Goal: Task Accomplishment & Management: Manage account settings

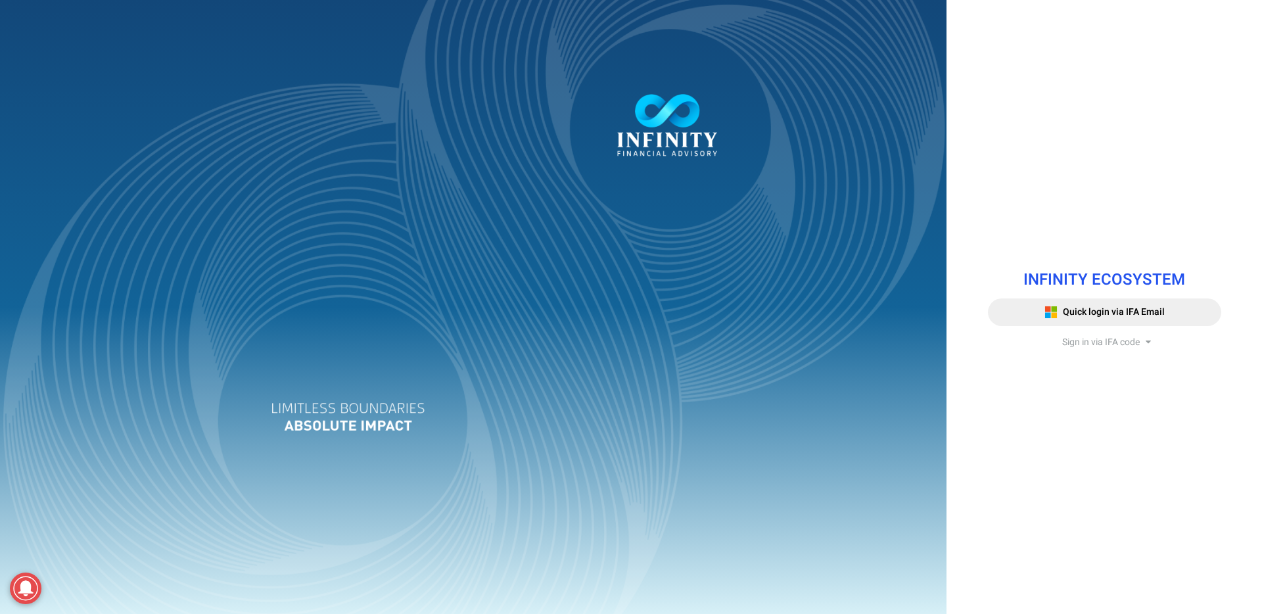
click at [1087, 343] on span "Sign in via IFA code" at bounding box center [1101, 342] width 78 height 14
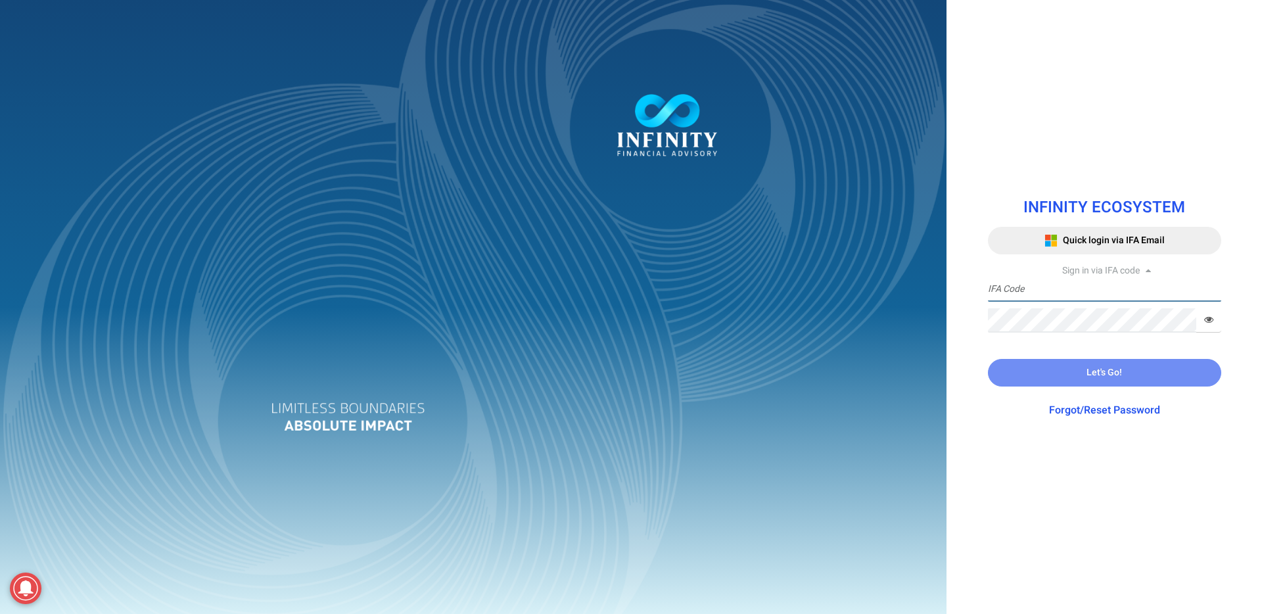
click at [1066, 286] on input "text" at bounding box center [1104, 289] width 233 height 24
type input "ITDEPT"
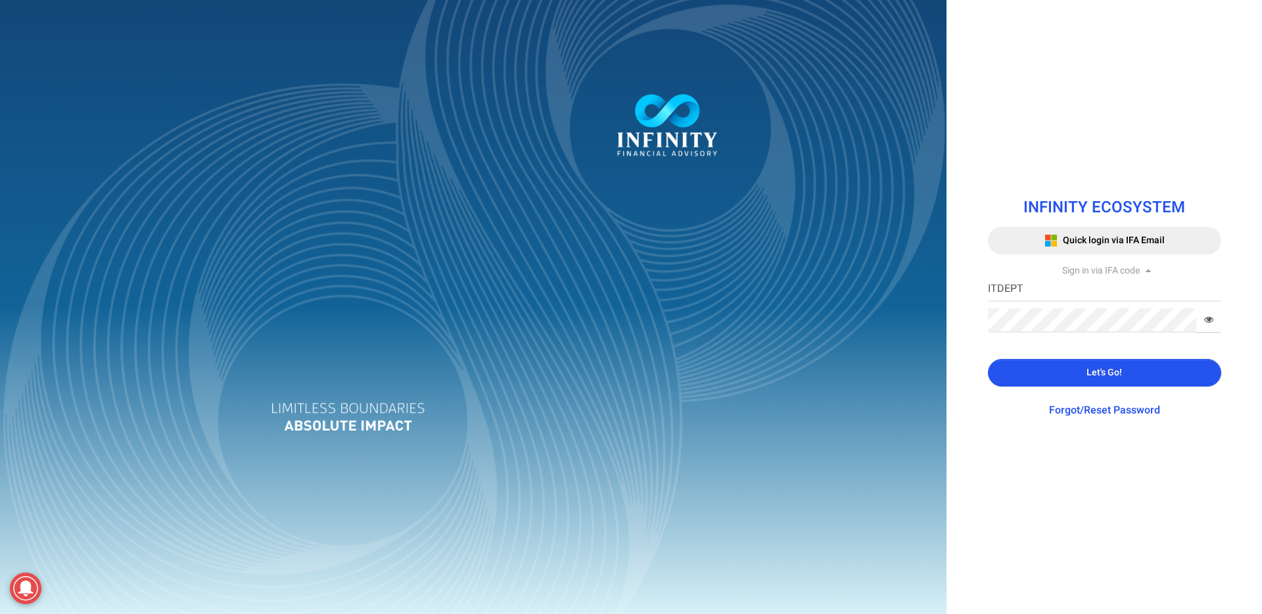
click at [1072, 368] on button "Let's Go!" at bounding box center [1104, 373] width 233 height 28
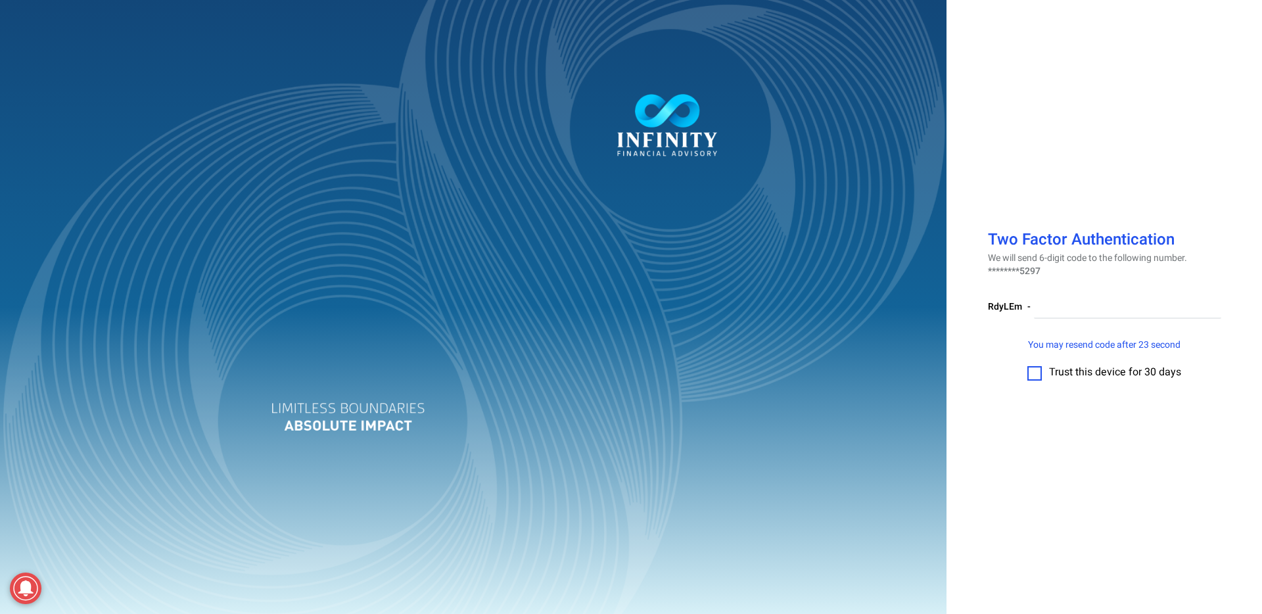
click at [1039, 371] on label at bounding box center [1035, 373] width 14 height 14
click at [1035, 369] on input "checkbox" at bounding box center [1035, 369] width 0 height 0
click at [1082, 316] on input "number" at bounding box center [1127, 307] width 187 height 24
paste input "765058"
type input "765058"
